Goal: Find specific fact: Find contact information

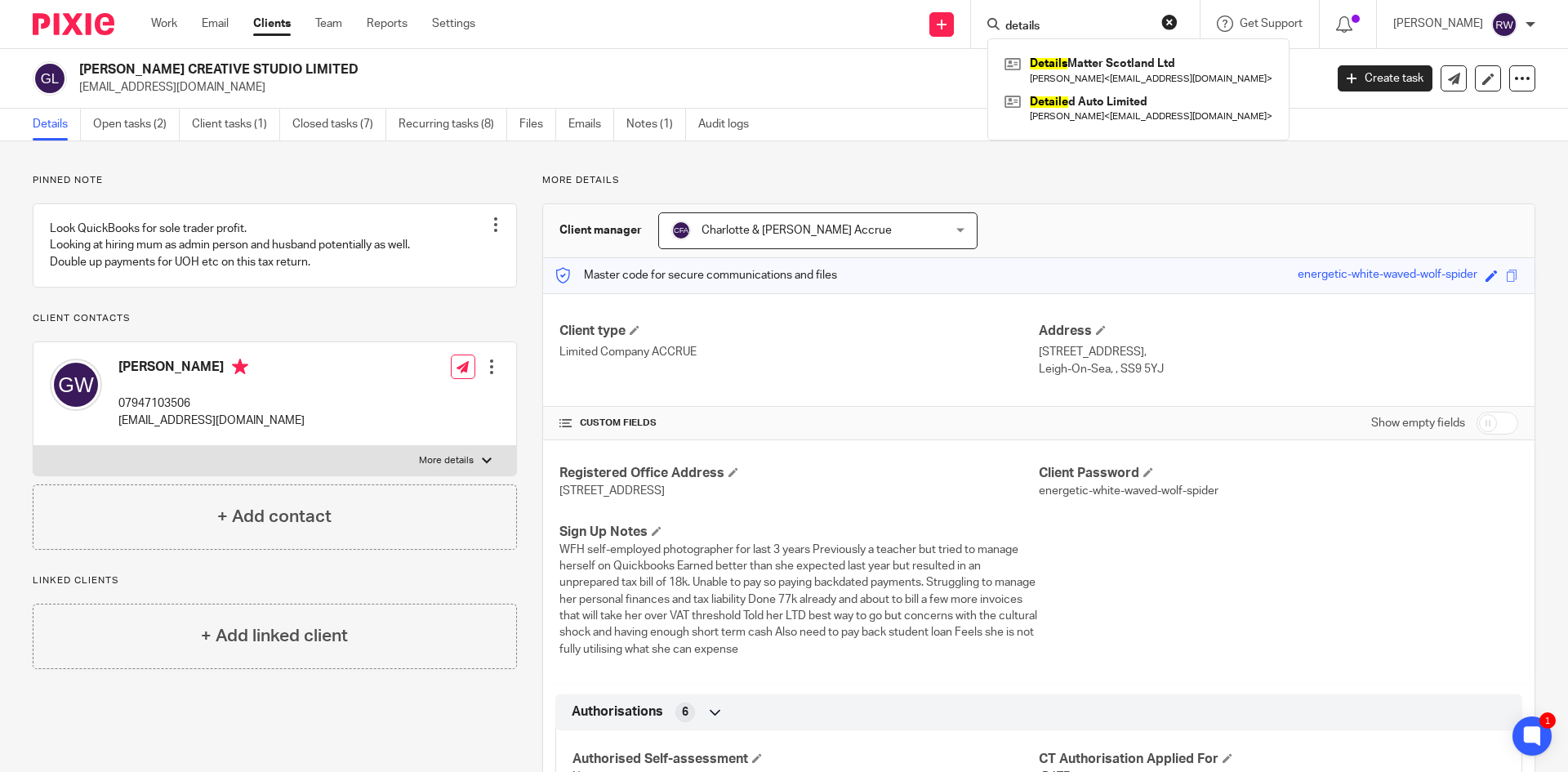
type input "details"
click at [1111, 47] on div "Details Matter Scotland Ltd Allastair Brodie Neilson < alfieneilson@gmail.com >…" at bounding box center [1139, 89] width 302 height 103
click at [1109, 59] on link at bounding box center [1139, 70] width 276 height 37
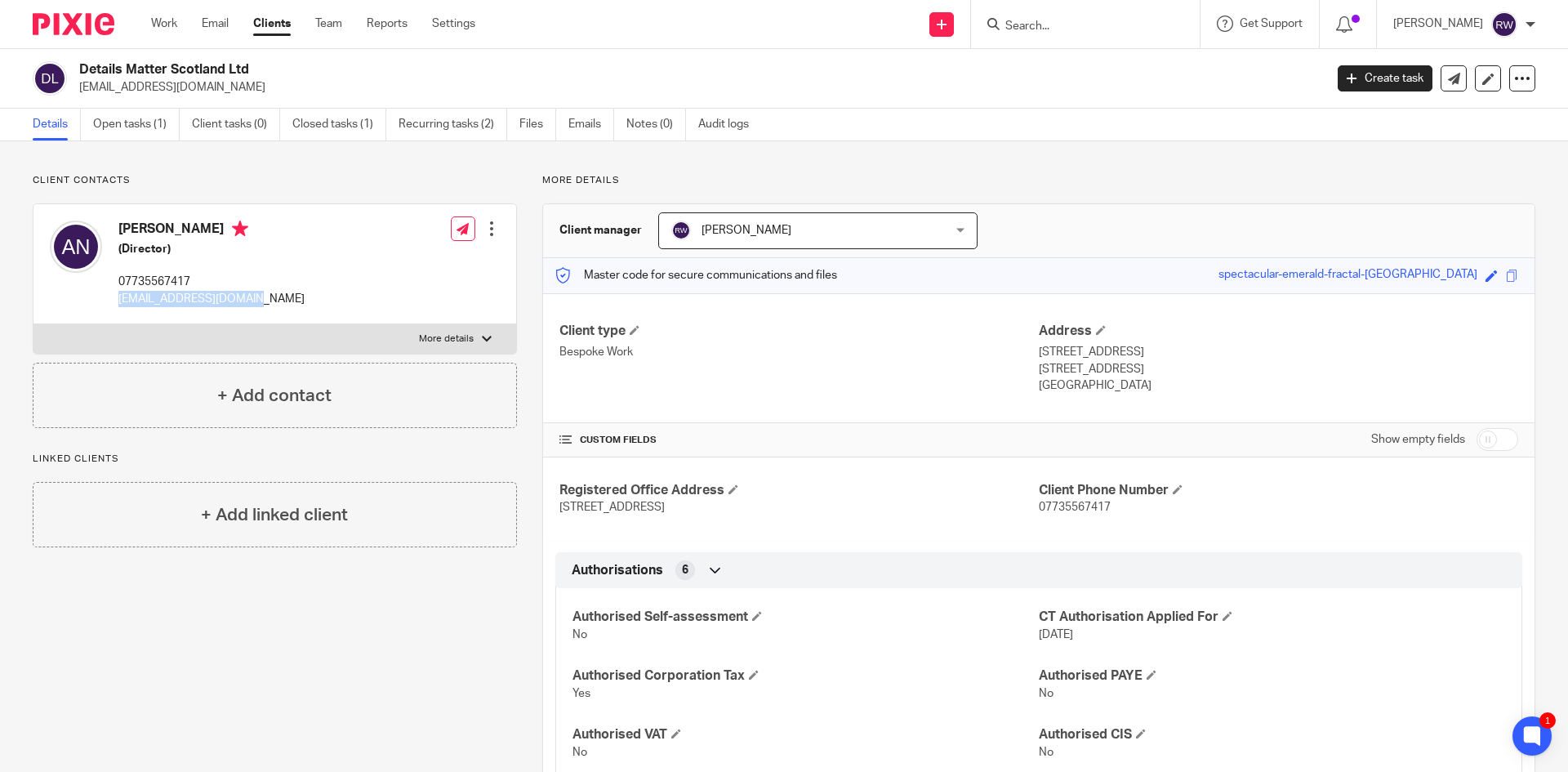
drag, startPoint x: 247, startPoint y: 299, endPoint x: 116, endPoint y: 295, distance: 131.1
click at [116, 295] on div "Allastair Brodie Neilson (Director) 07735567417 alfieneilson@gmail.com" at bounding box center [177, 264] width 255 height 103
copy p "alfieneilson@gmail.com"
click at [331, 123] on link "Closed tasks (1)" at bounding box center [339, 125] width 94 height 32
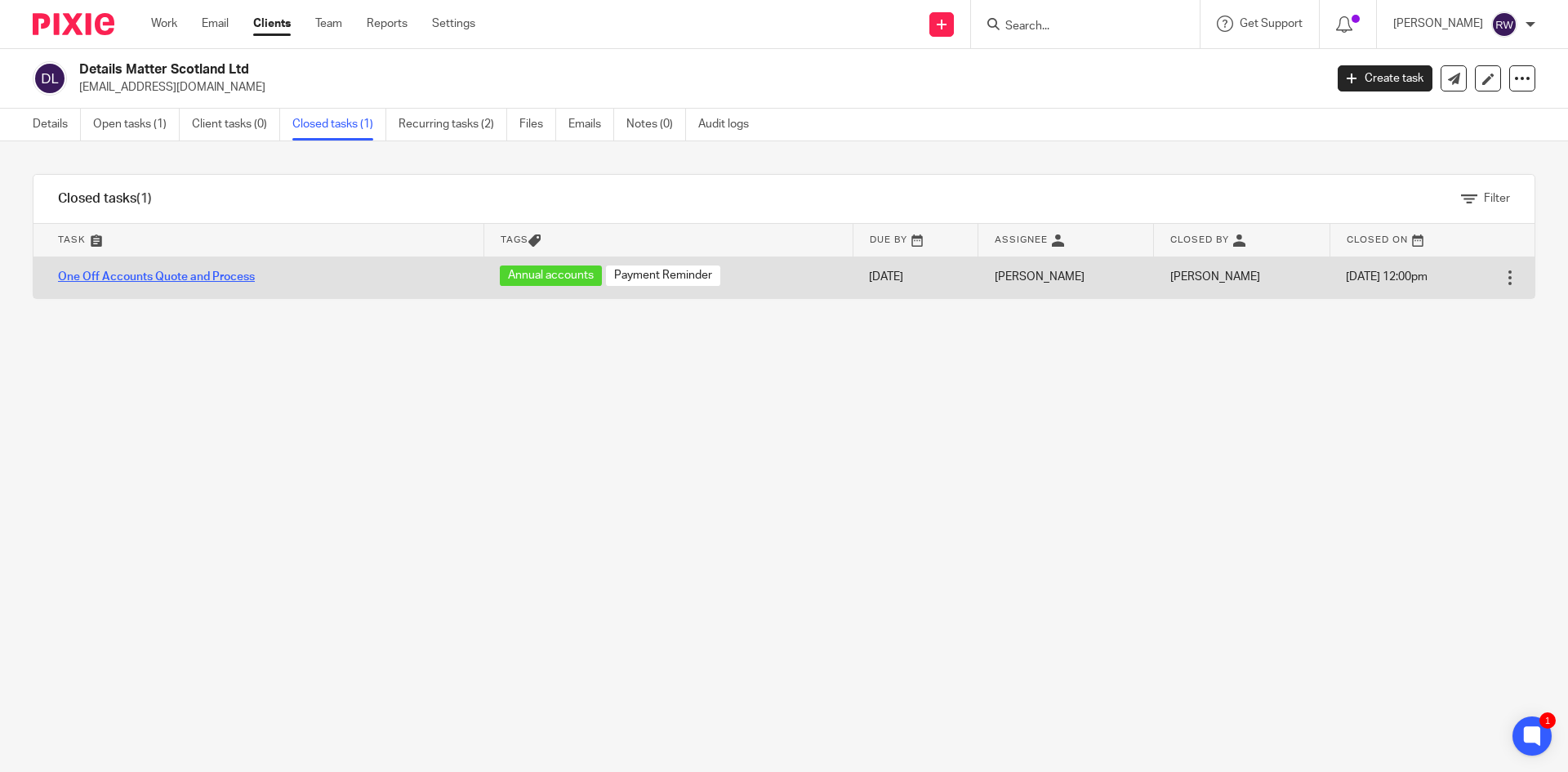
click at [183, 278] on link "One Off Accounts Quote and Process" at bounding box center [156, 277] width 197 height 12
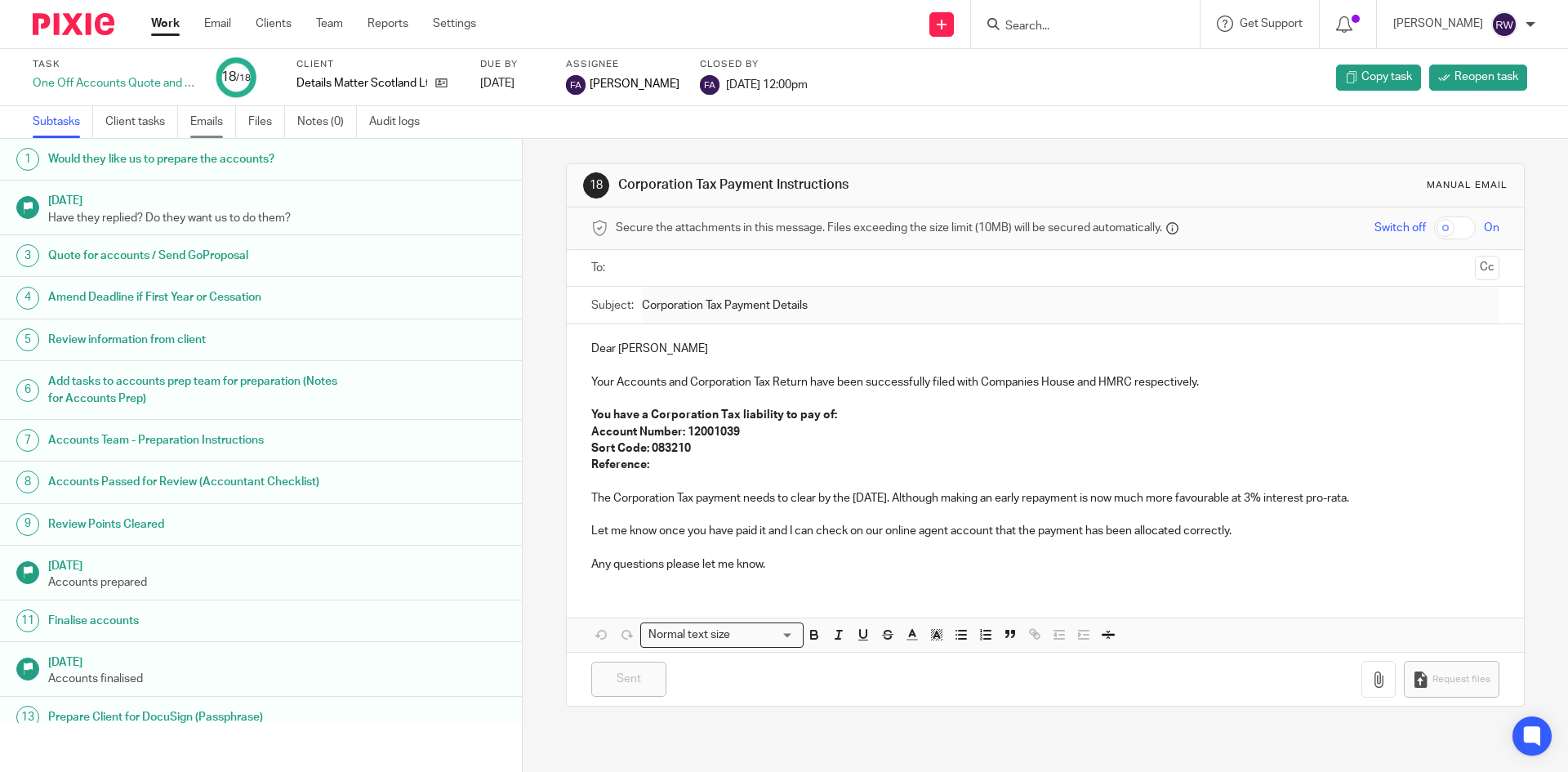
click at [226, 121] on link "Emails" at bounding box center [213, 122] width 46 height 32
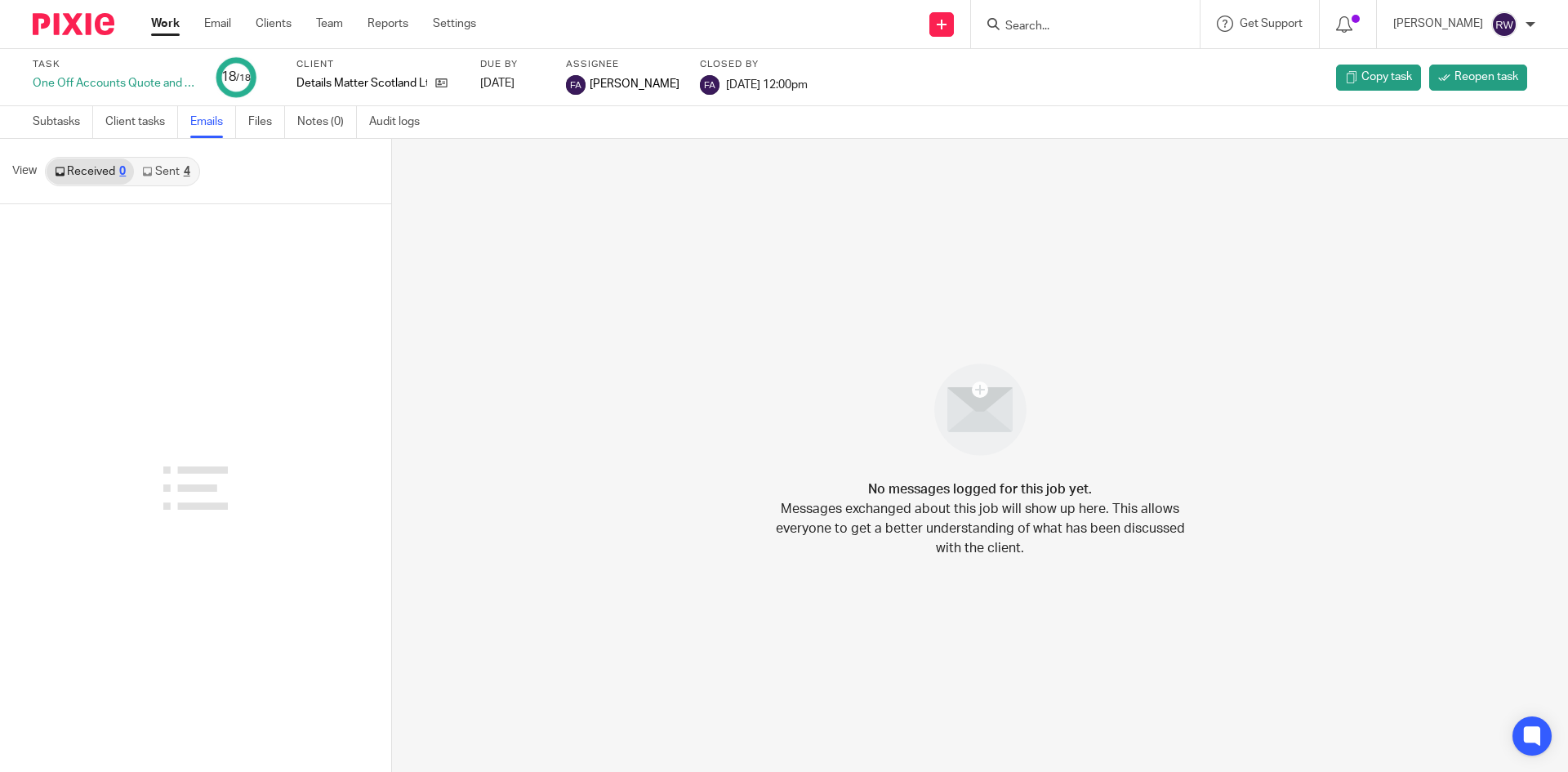
click at [157, 181] on link "Sent 4" at bounding box center [165, 171] width 64 height 26
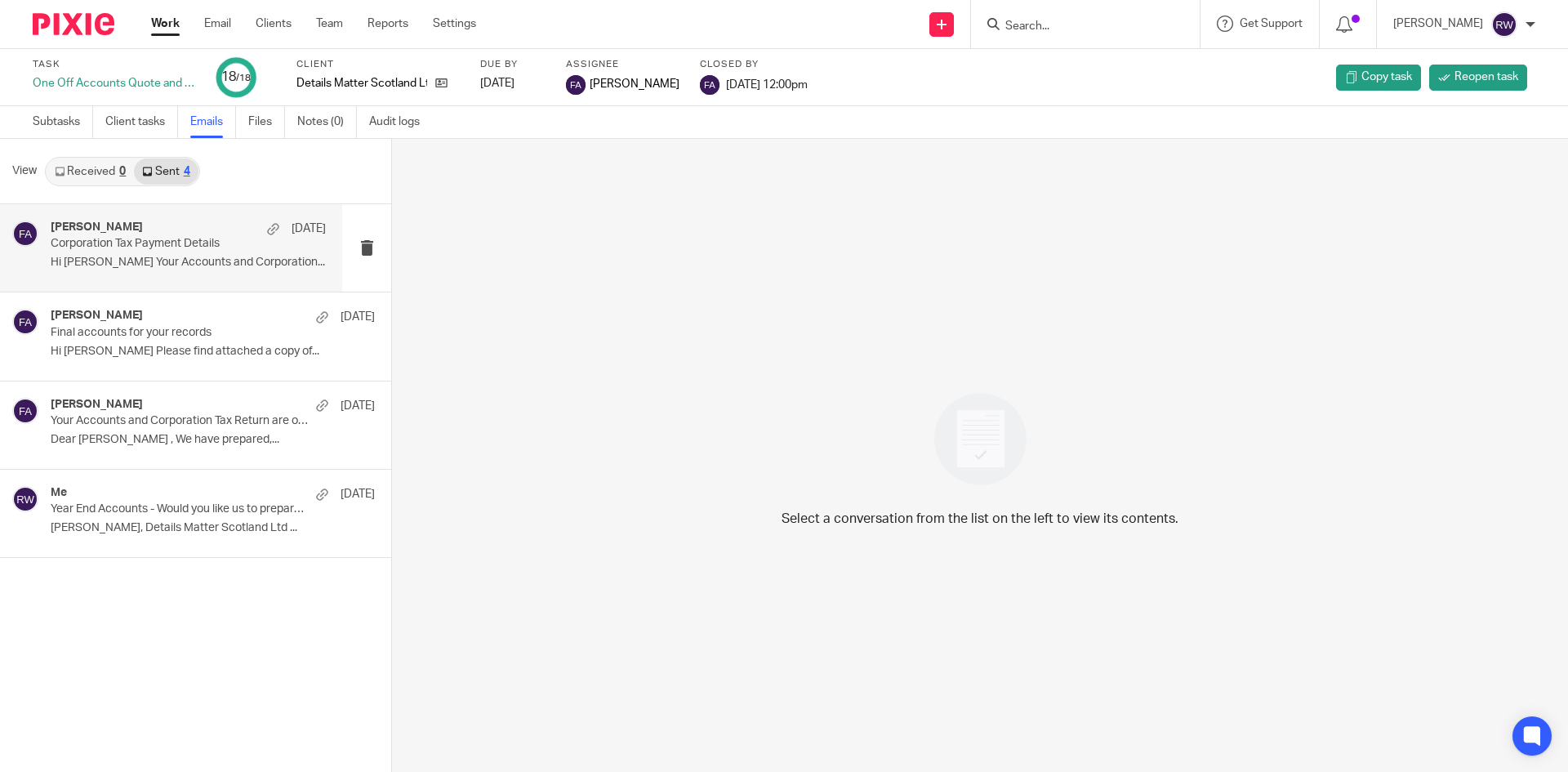
click at [196, 246] on p "Corporation Tax Payment Details" at bounding box center [161, 244] width 220 height 14
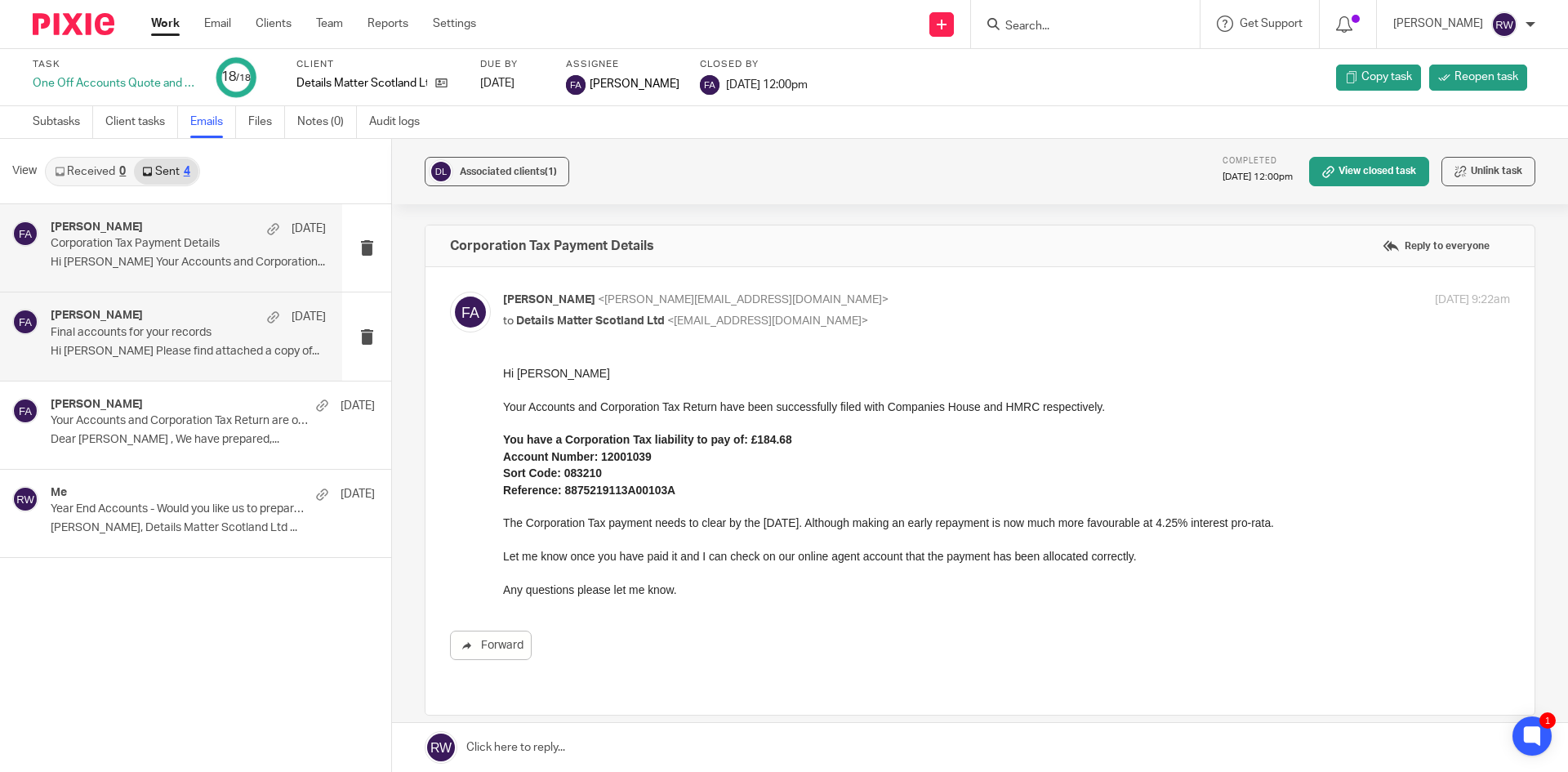
click at [224, 336] on p "Final accounts for your records" at bounding box center [161, 333] width 220 height 14
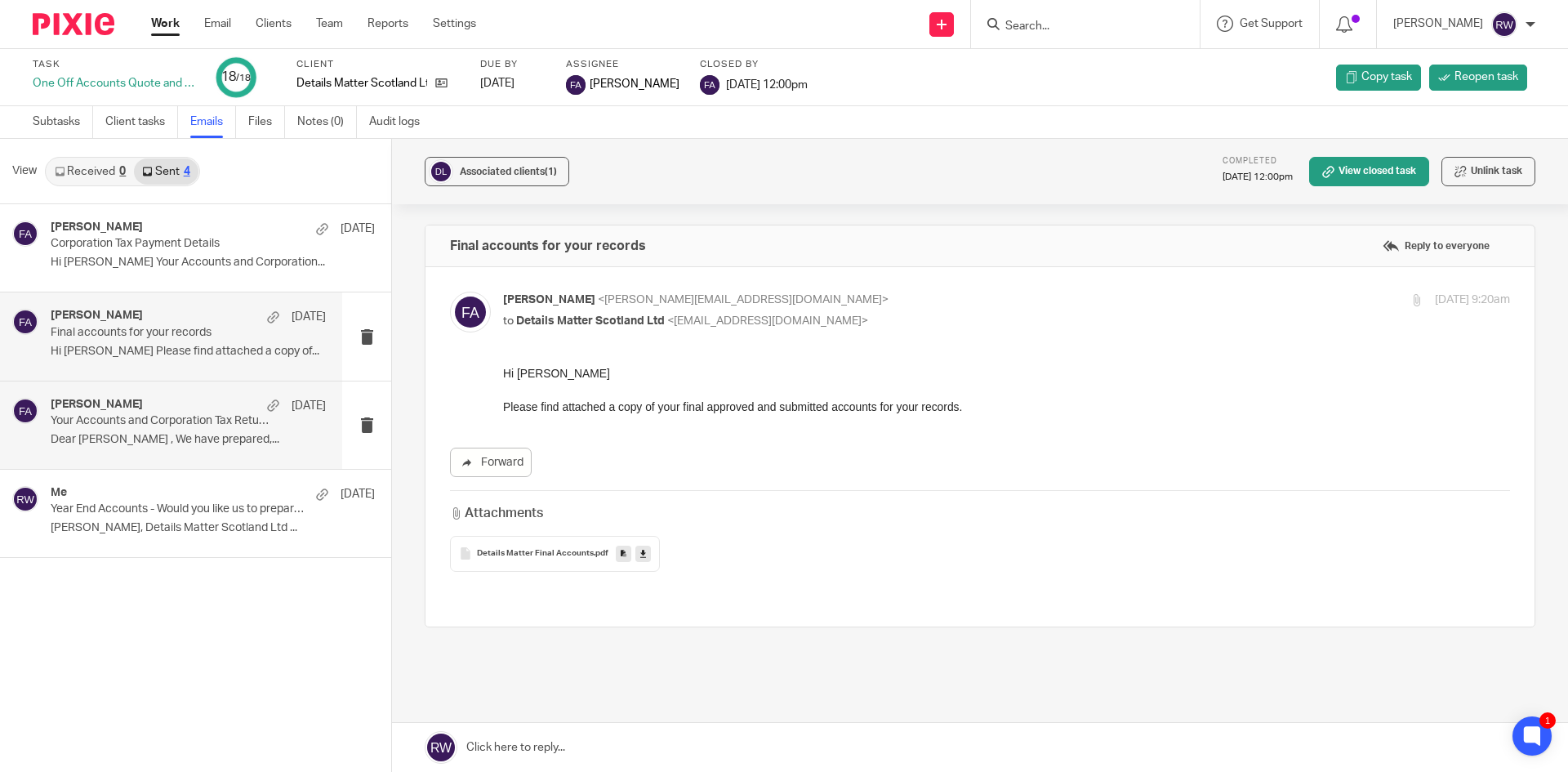
click at [245, 458] on div "[PERSON_NAME] [DATE] Your Accounts and Corporation Tax Return are on the way fo…" at bounding box center [171, 425] width 342 height 87
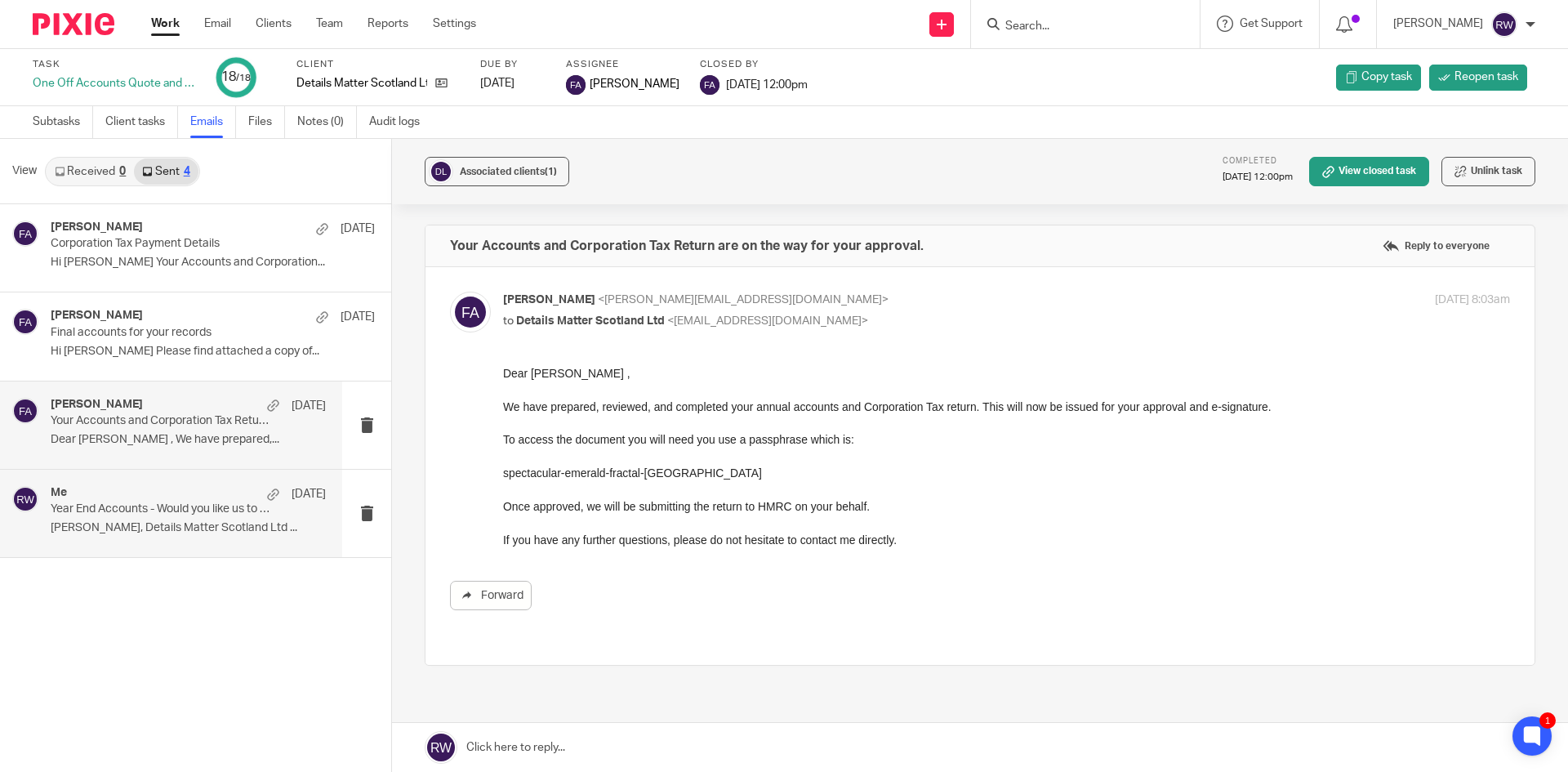
click at [249, 520] on div "Me [DATE] Year End Accounts - Would you like us to prepare them for you? H Alla…" at bounding box center [188, 514] width 275 height 55
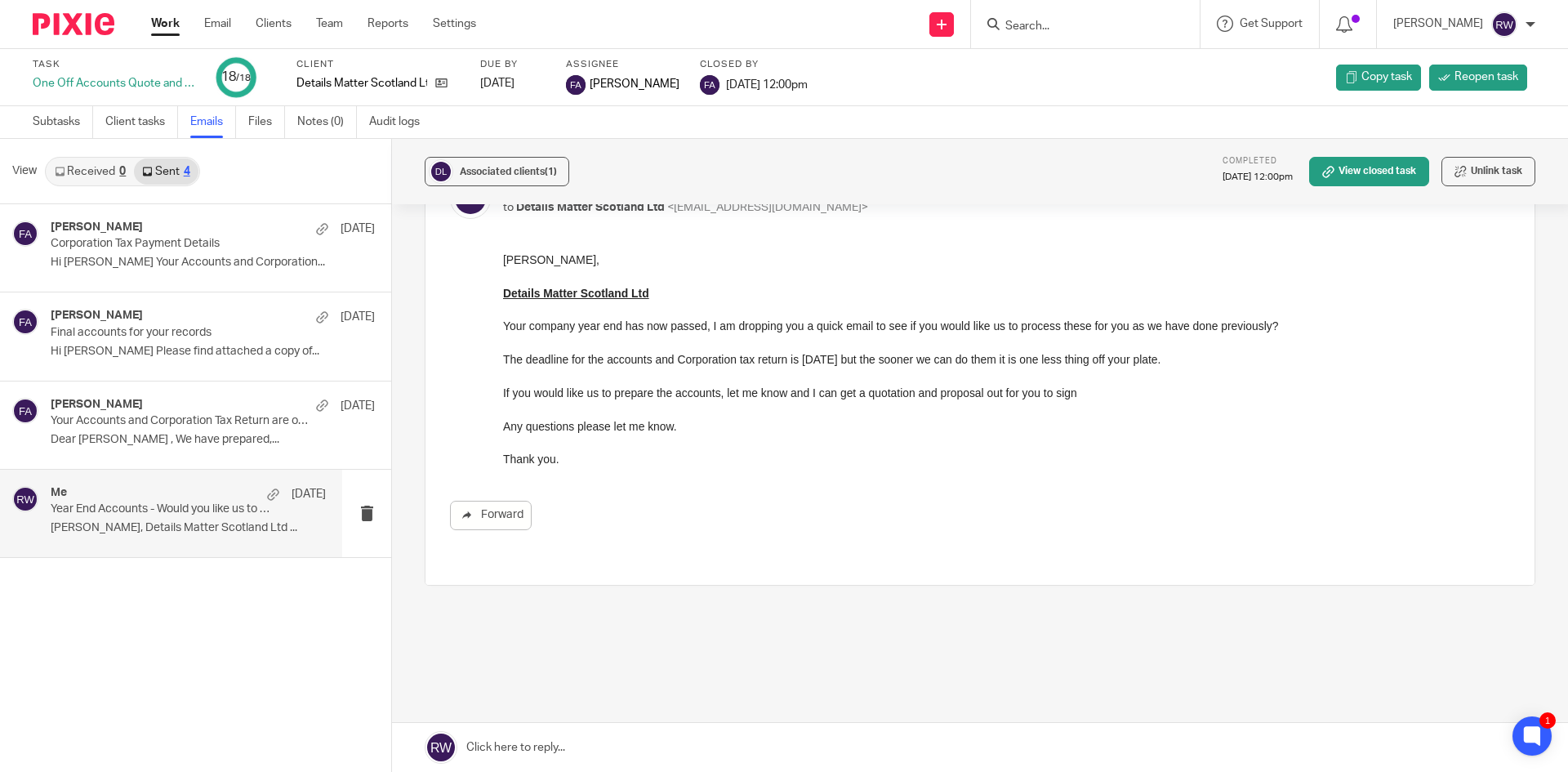
scroll to position [123, 0]
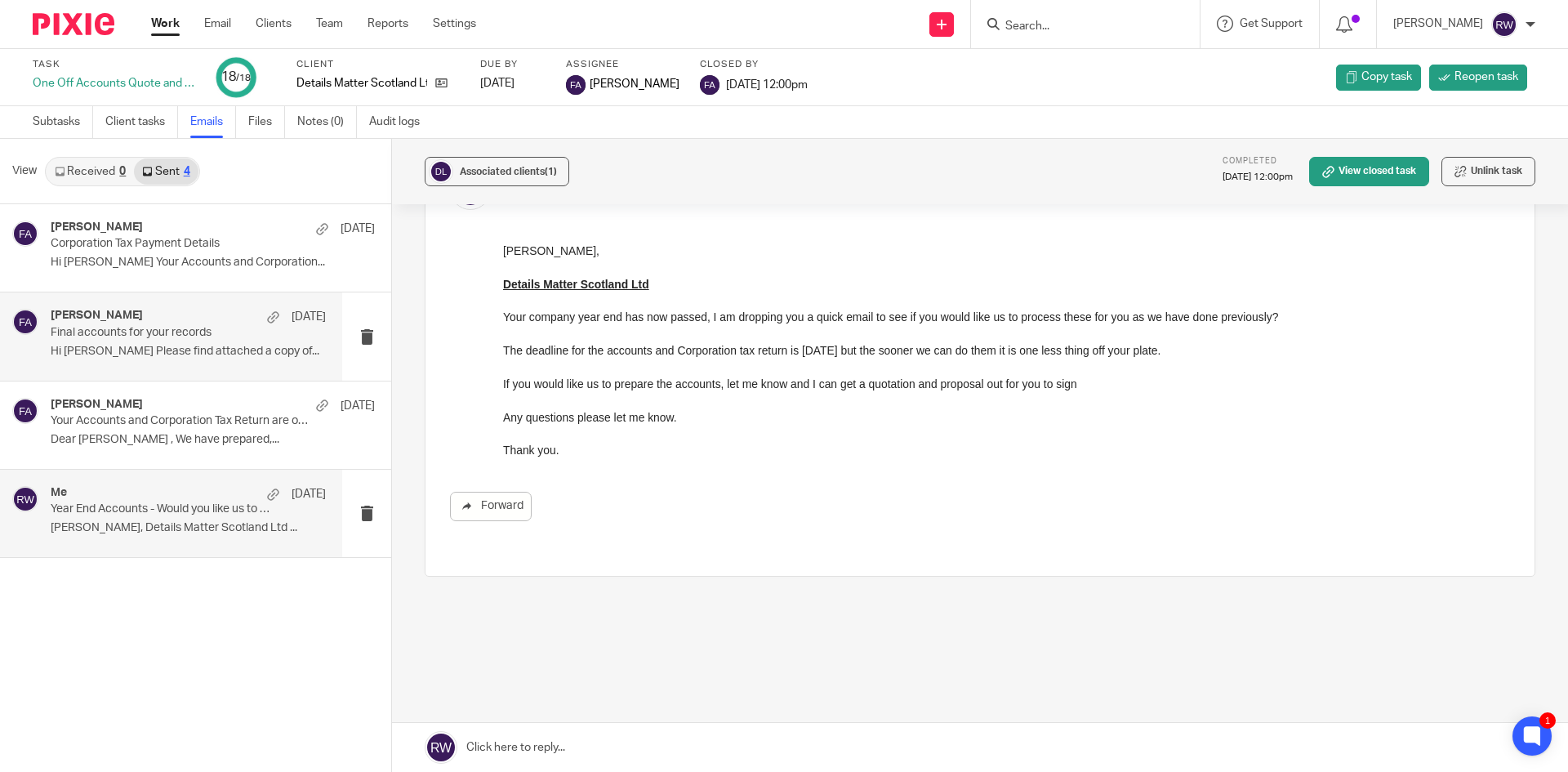
click at [160, 322] on div "[PERSON_NAME] [DATE]" at bounding box center [188, 317] width 275 height 16
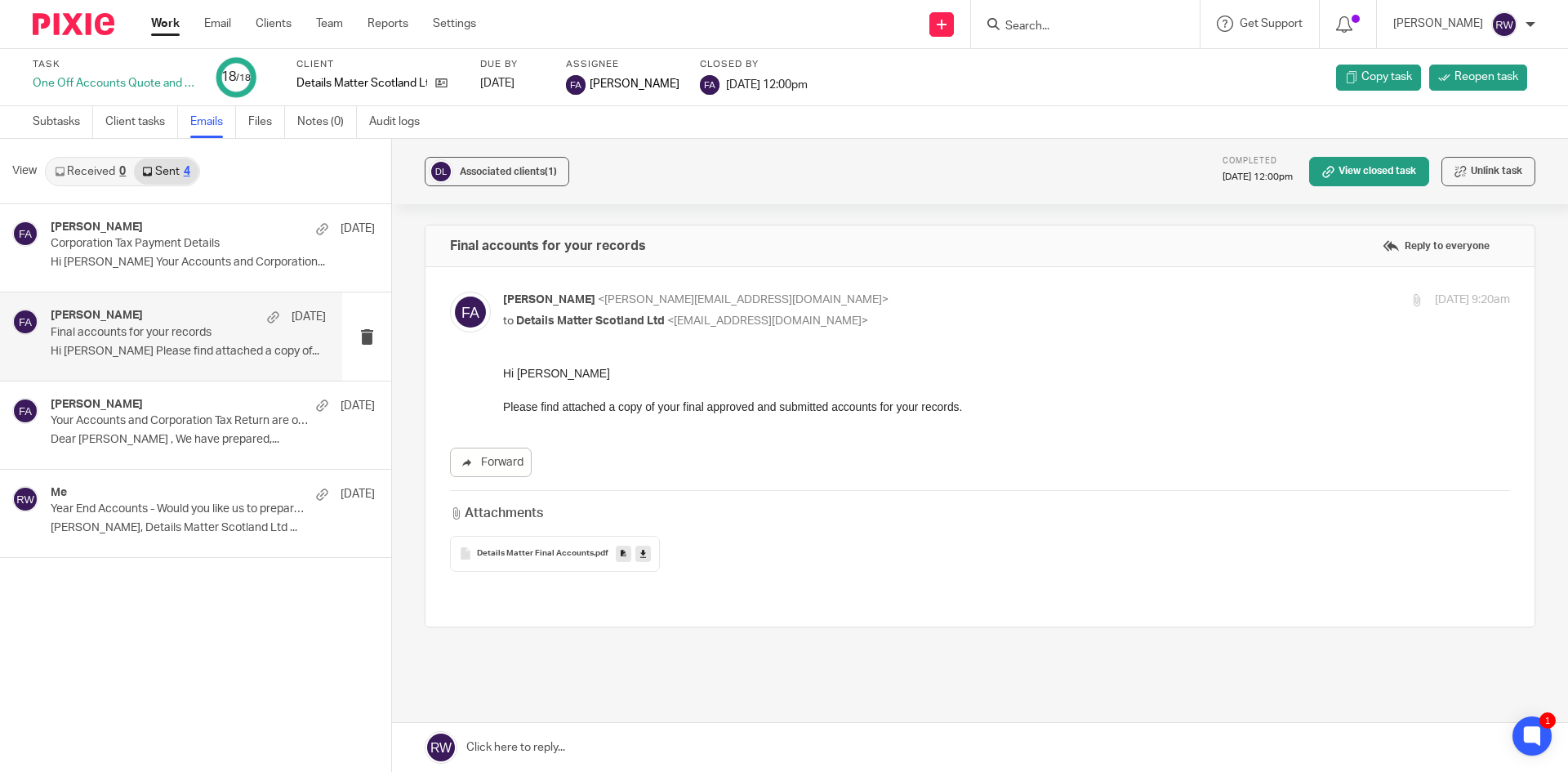
scroll to position [0, 0]
click at [540, 553] on span "Details Matter Final Accounts" at bounding box center [535, 554] width 117 height 10
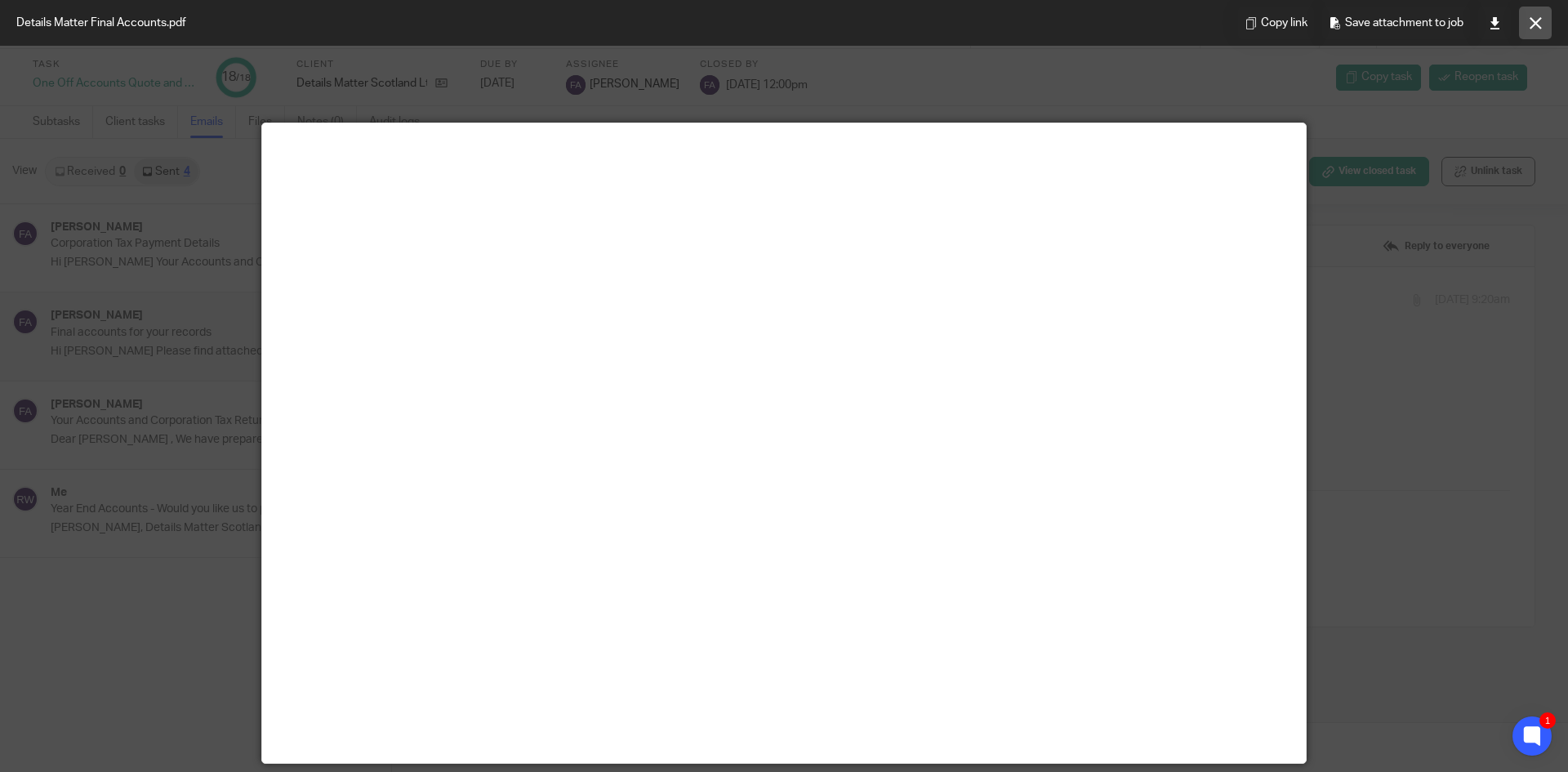
click at [1533, 25] on icon at bounding box center [1536, 23] width 12 height 12
